Goal: Transaction & Acquisition: Book appointment/travel/reservation

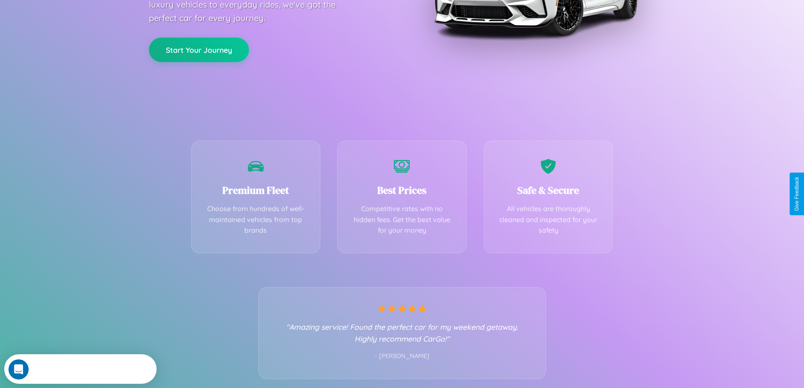
scroll to position [166, 0]
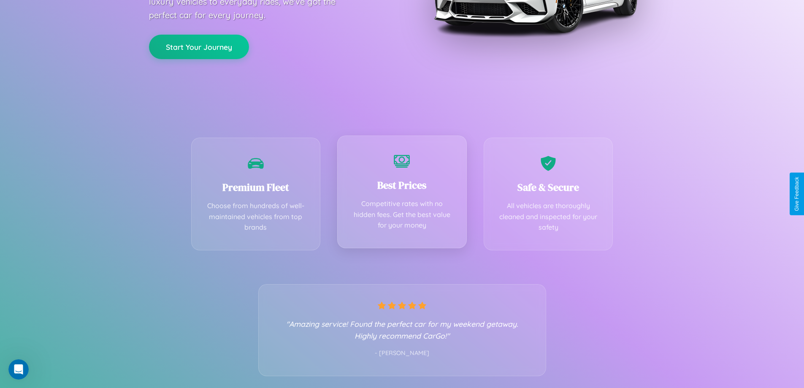
click at [402, 194] on div "Best Prices Competitive rates with no hidden fees. Get the best value for your …" at bounding box center [402, 192] width 130 height 113
click at [199, 46] on button "Start Your Journey" at bounding box center [199, 46] width 100 height 24
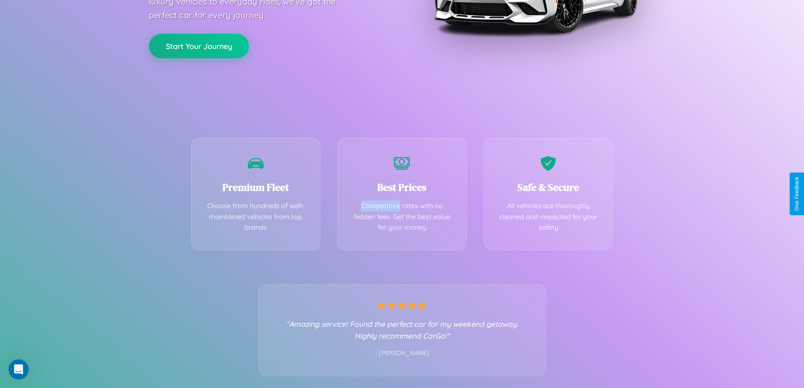
click at [199, 46] on button "Start Your Journey" at bounding box center [199, 46] width 100 height 24
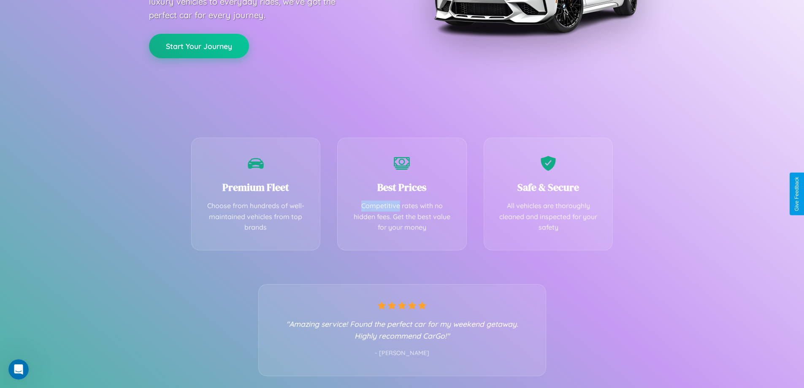
click at [199, 46] on button "Start Your Journey" at bounding box center [199, 46] width 100 height 24
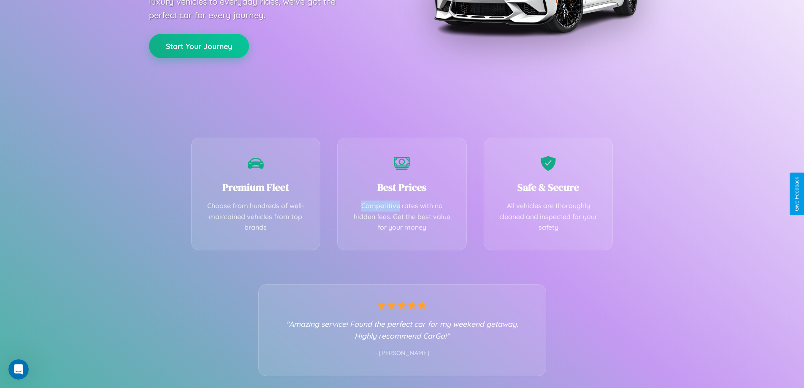
click at [199, 46] on button "Start Your Journey" at bounding box center [199, 46] width 100 height 24
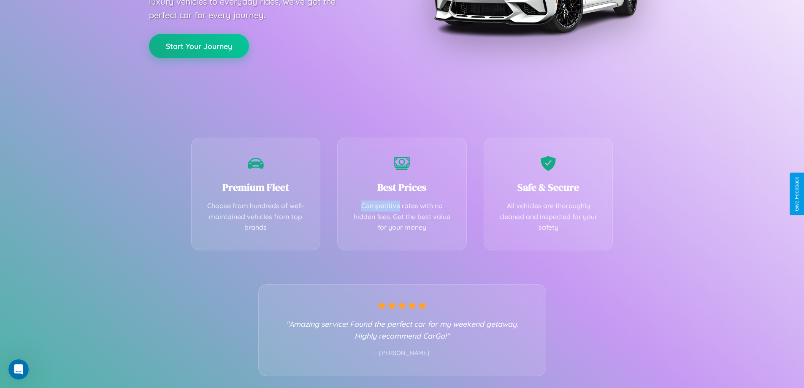
click at [199, 46] on button "Start Your Journey" at bounding box center [199, 46] width 100 height 24
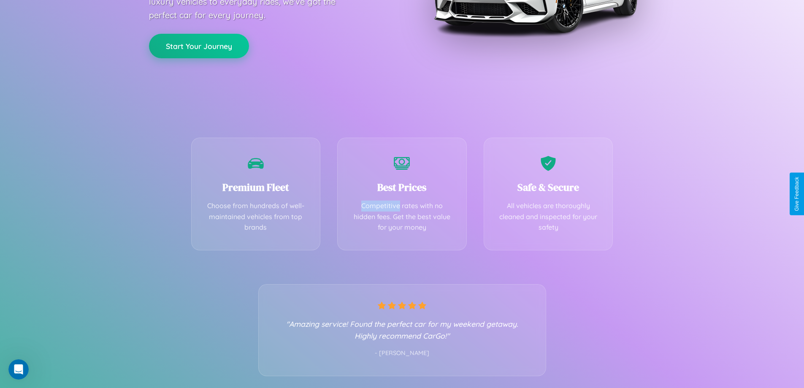
click at [199, 46] on button "Start Your Journey" at bounding box center [199, 46] width 100 height 24
